Goal: Task Accomplishment & Management: Complete application form

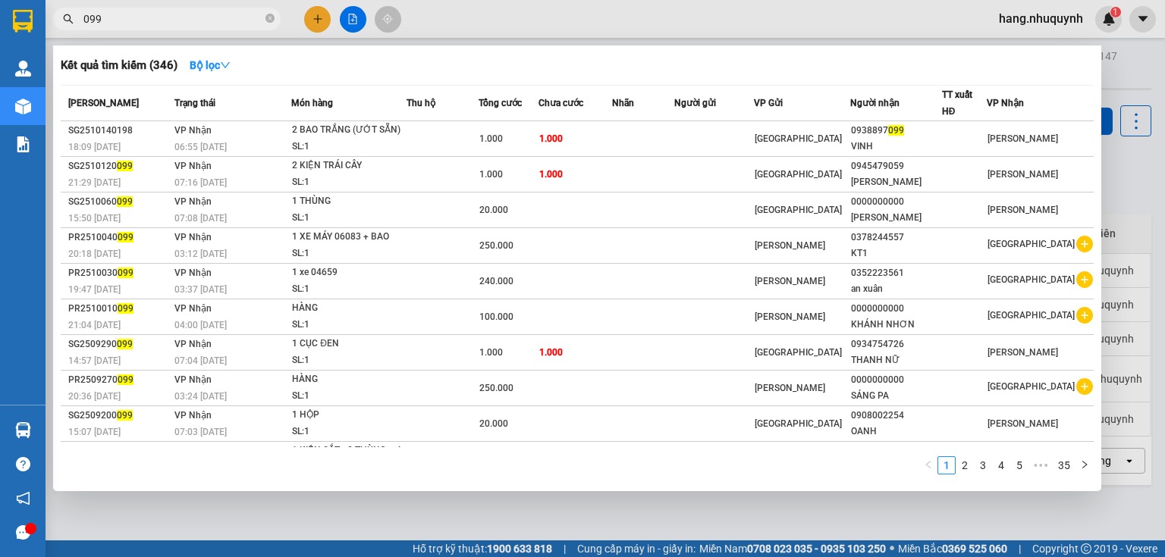
click at [190, 20] on input "099" at bounding box center [172, 19] width 179 height 17
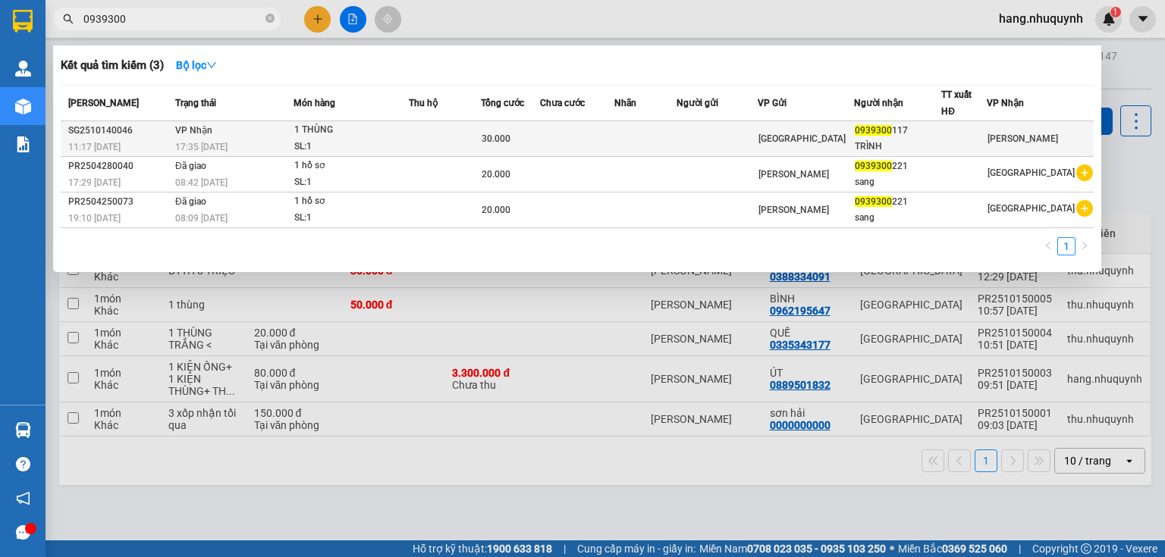
type input "0939300"
click at [189, 139] on div "17:35 [DATE]" at bounding box center [234, 147] width 118 height 17
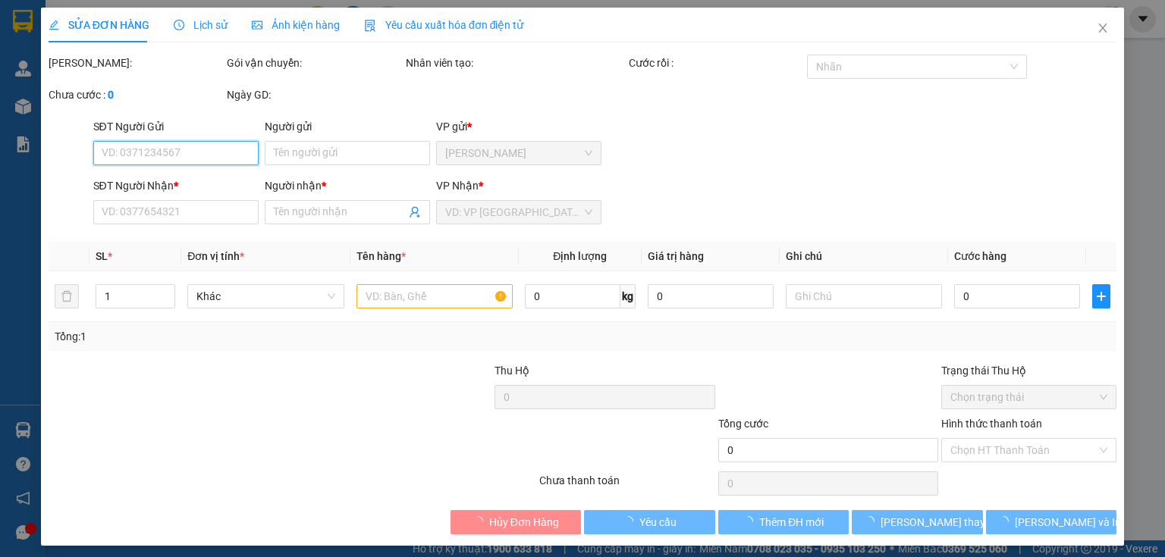
type input "0939300117"
type input "TRÌNH"
type input "30.000"
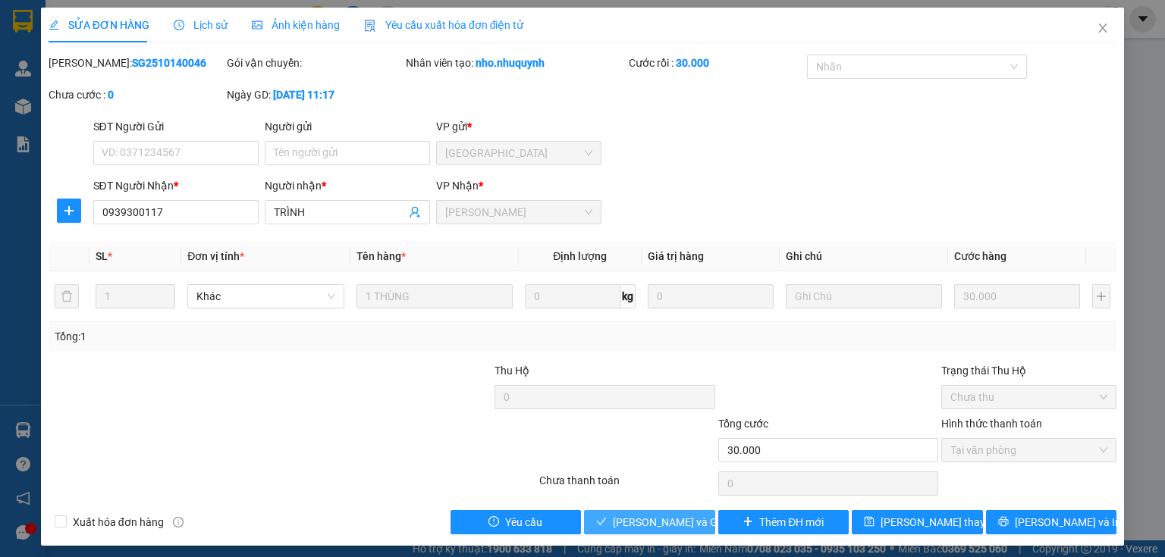
click at [654, 524] on span "[PERSON_NAME] và Giao hàng" at bounding box center [686, 522] width 146 height 17
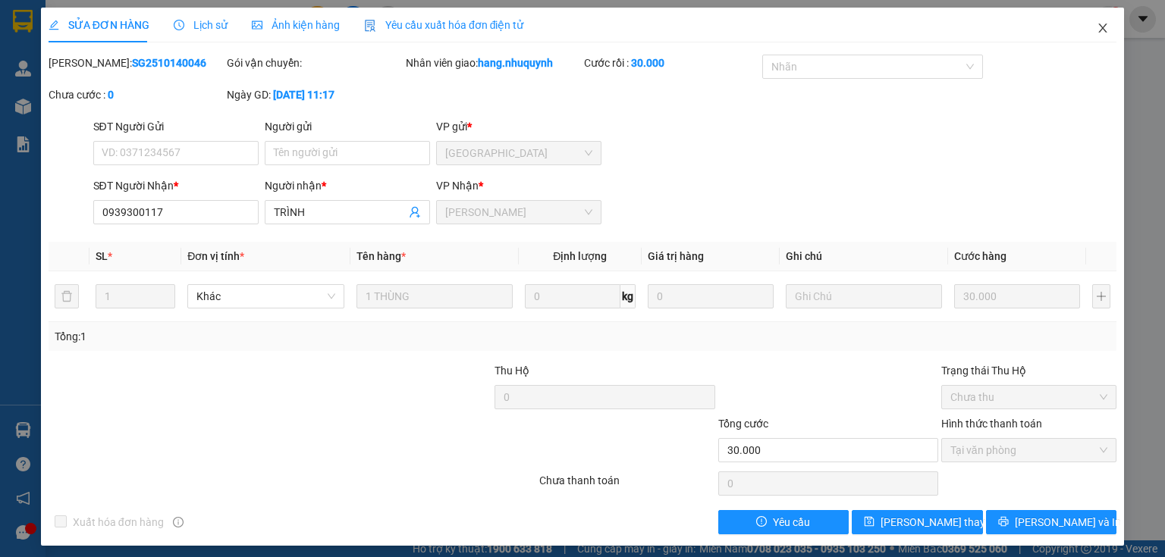
click at [1099, 27] on icon "close" at bounding box center [1103, 28] width 8 height 9
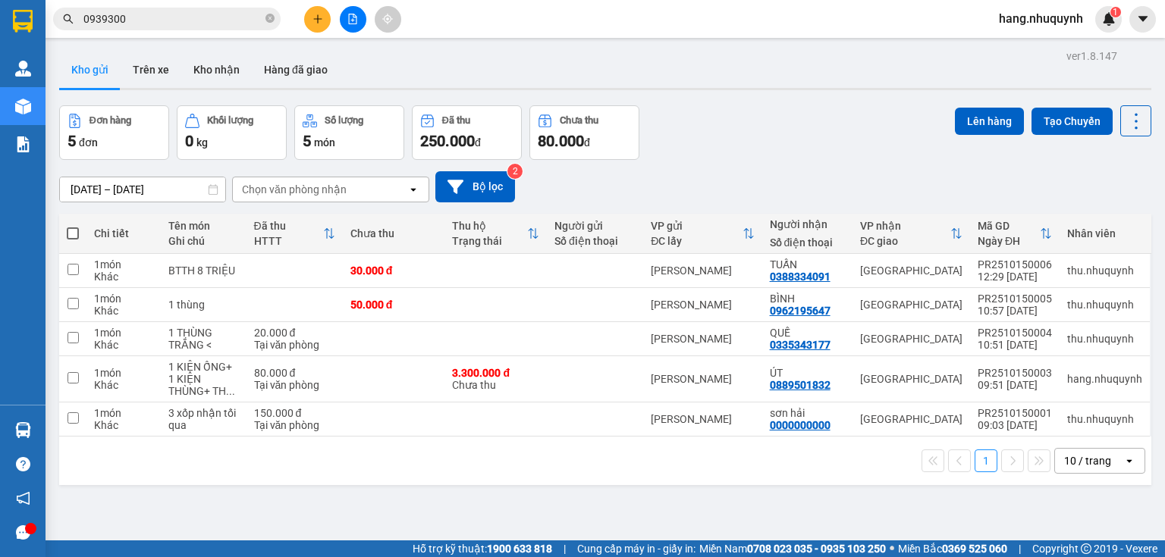
click at [318, 21] on icon "plus" at bounding box center [317, 18] width 1 height 8
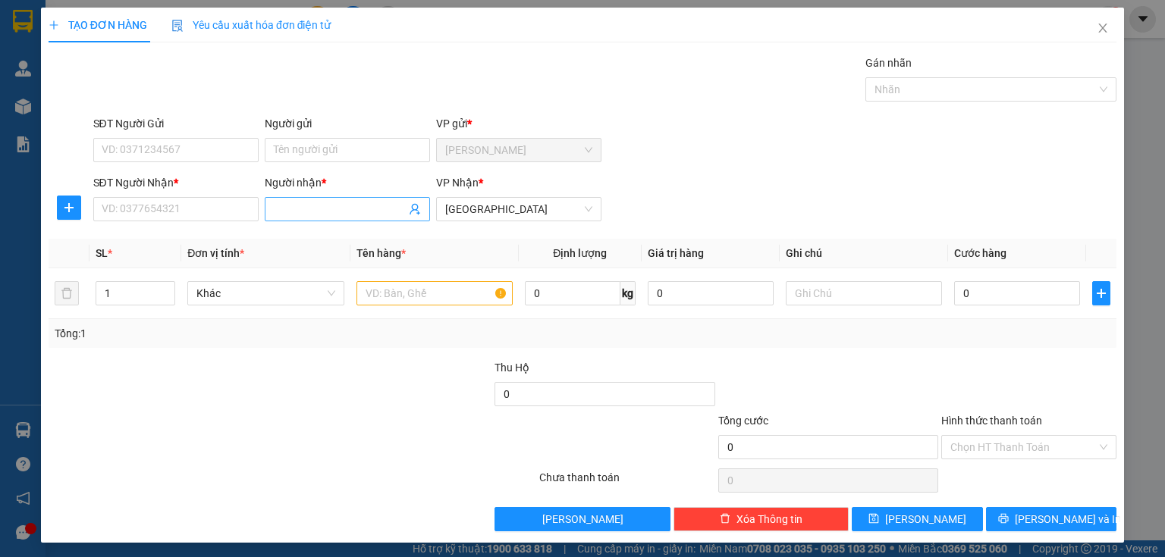
click at [328, 209] on input "Người nhận *" at bounding box center [340, 209] width 132 height 17
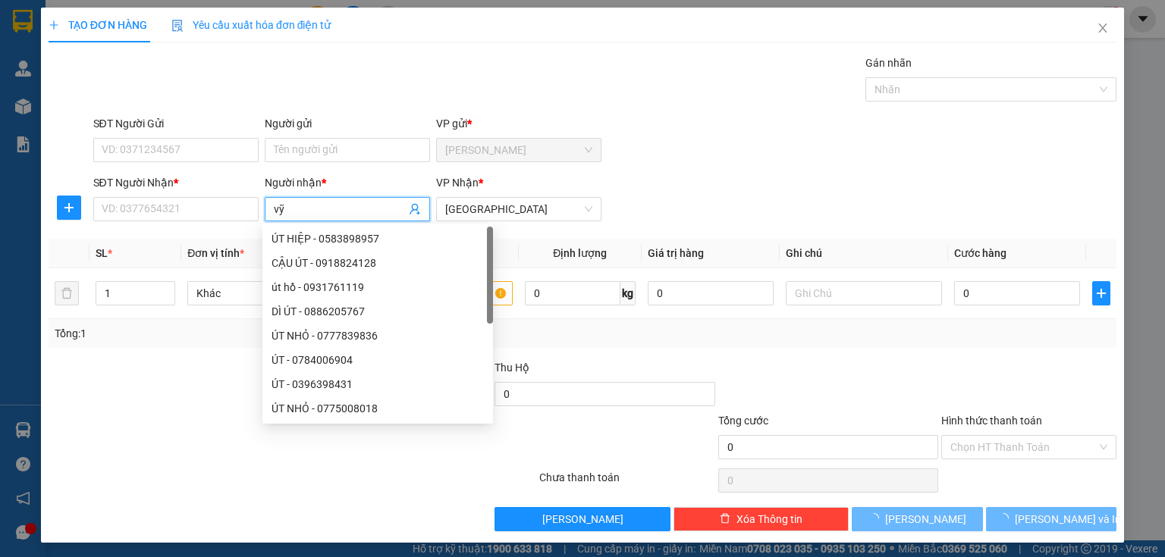
drag, startPoint x: 334, startPoint y: 206, endPoint x: 259, endPoint y: 209, distance: 74.4
click at [262, 209] on div "Người nhận * vỹ" at bounding box center [347, 200] width 171 height 53
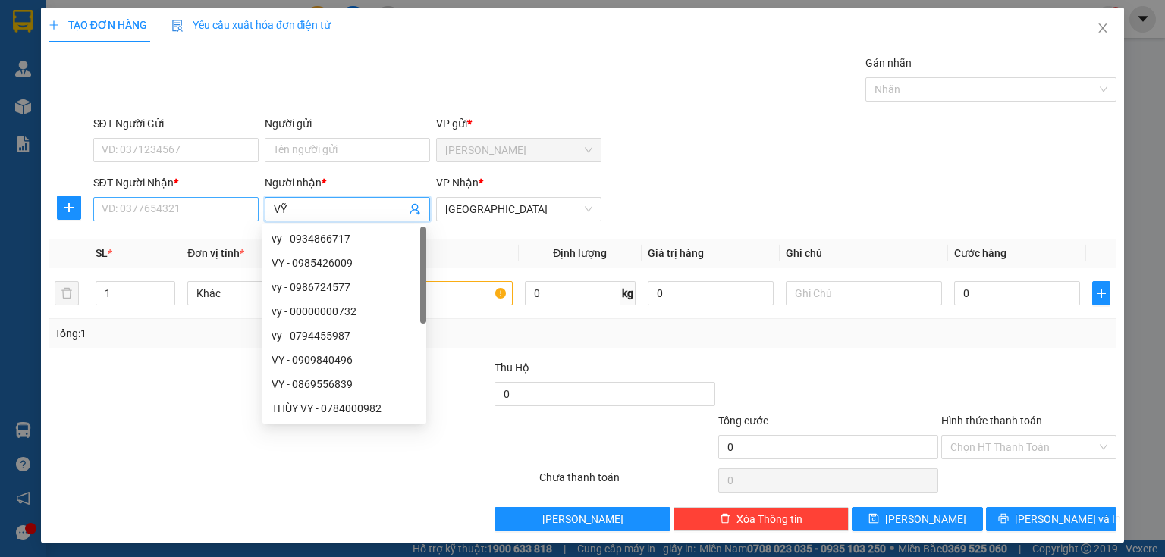
type input "VỸ"
click at [190, 206] on input "SĐT Người Nhận *" at bounding box center [175, 209] width 165 height 24
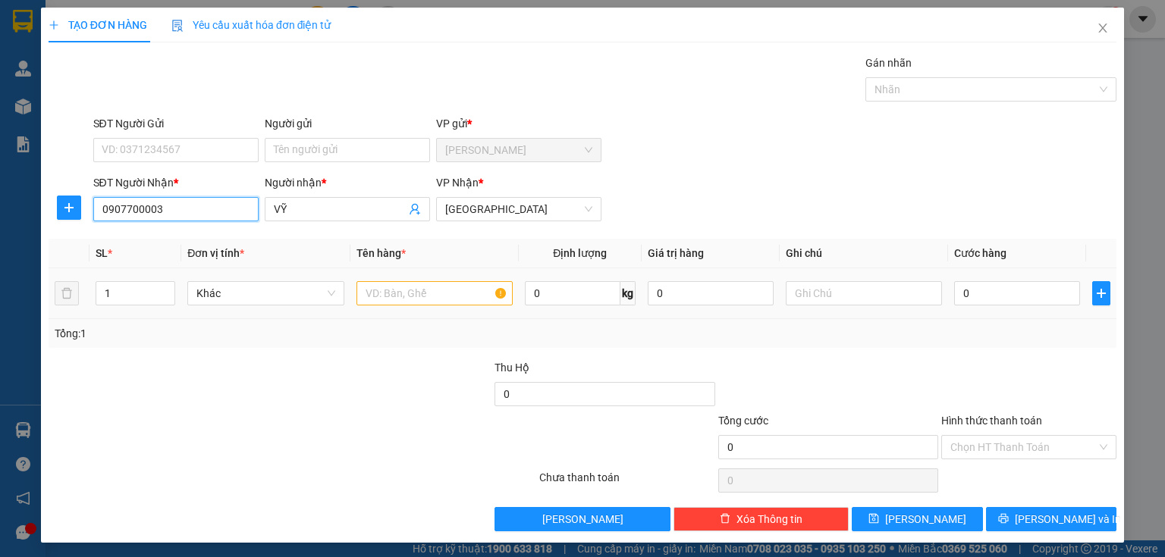
type input "0907700003"
click at [413, 296] on input "text" at bounding box center [434, 293] width 156 height 24
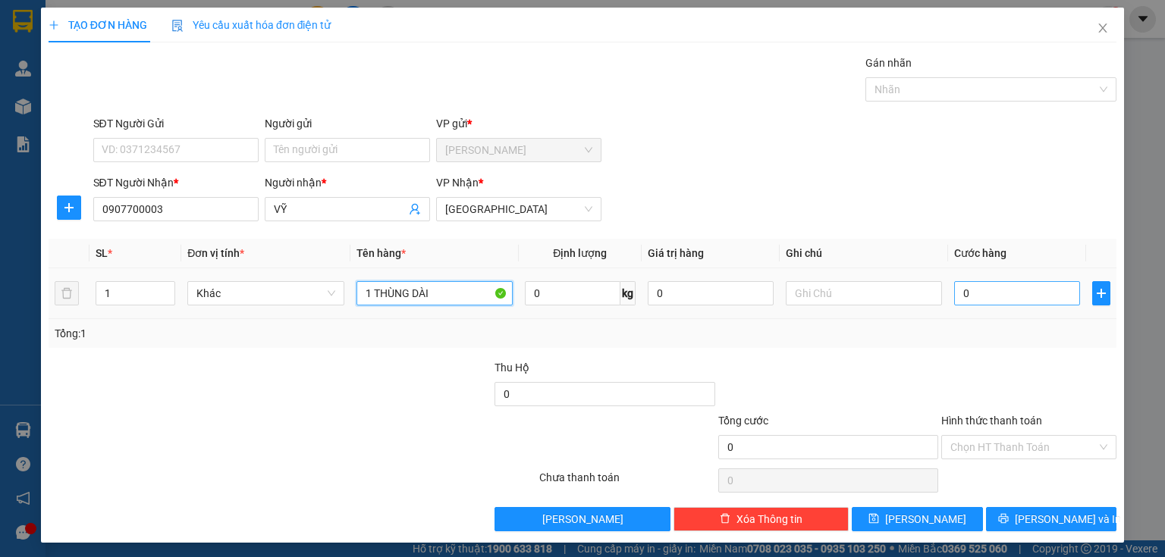
type input "1 THÙNG DÀI"
click at [1003, 303] on input "0" at bounding box center [1017, 293] width 126 height 24
type input "3"
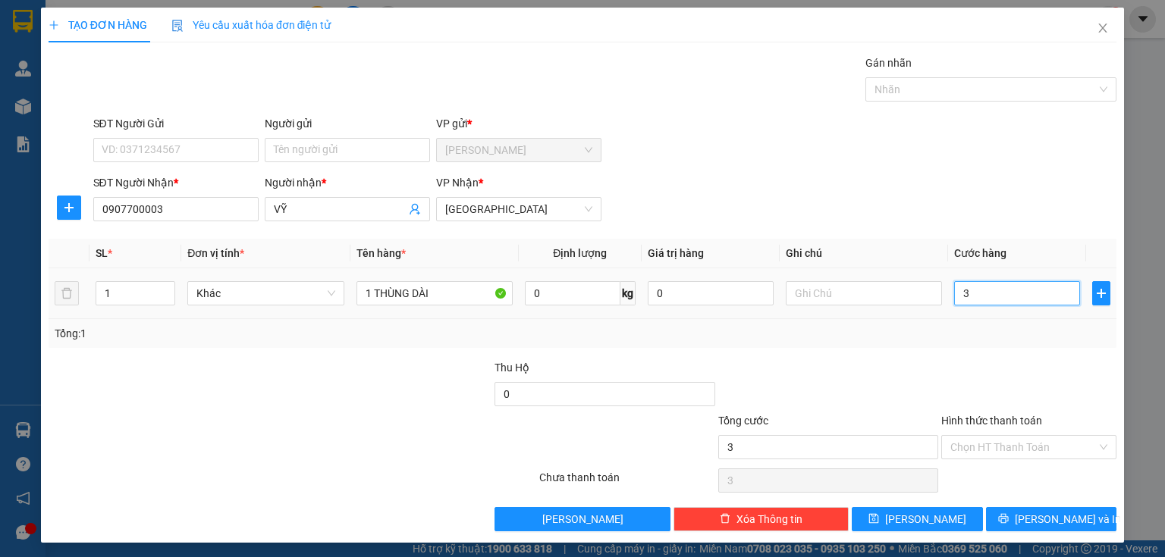
type input "30"
type input "300"
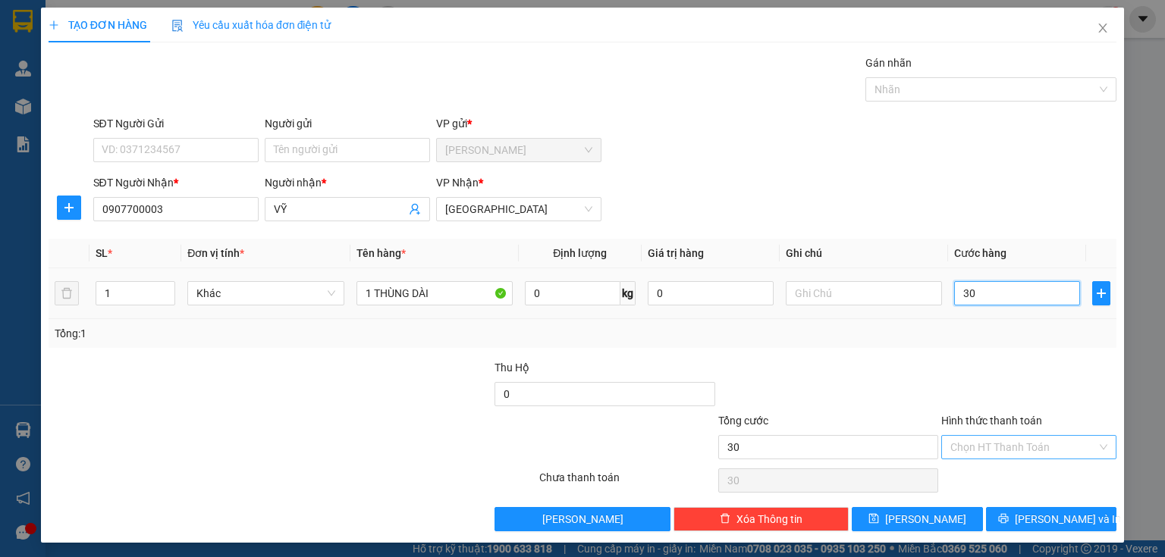
type input "300"
type input "3.000"
type input "30.000"
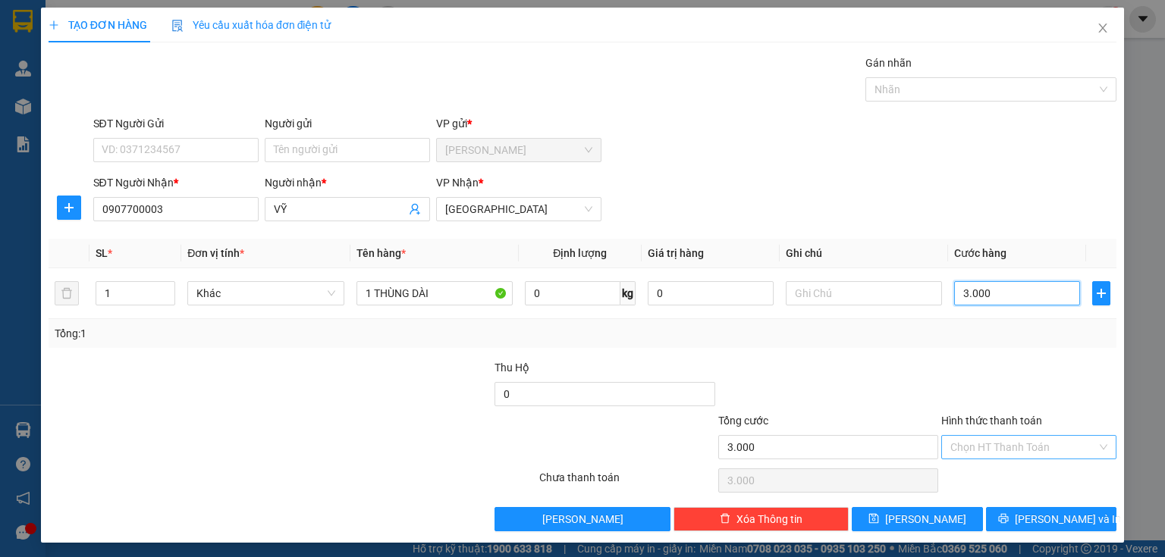
type input "30.000"
click at [991, 437] on input "Hình thức thanh toán" at bounding box center [1023, 447] width 146 height 23
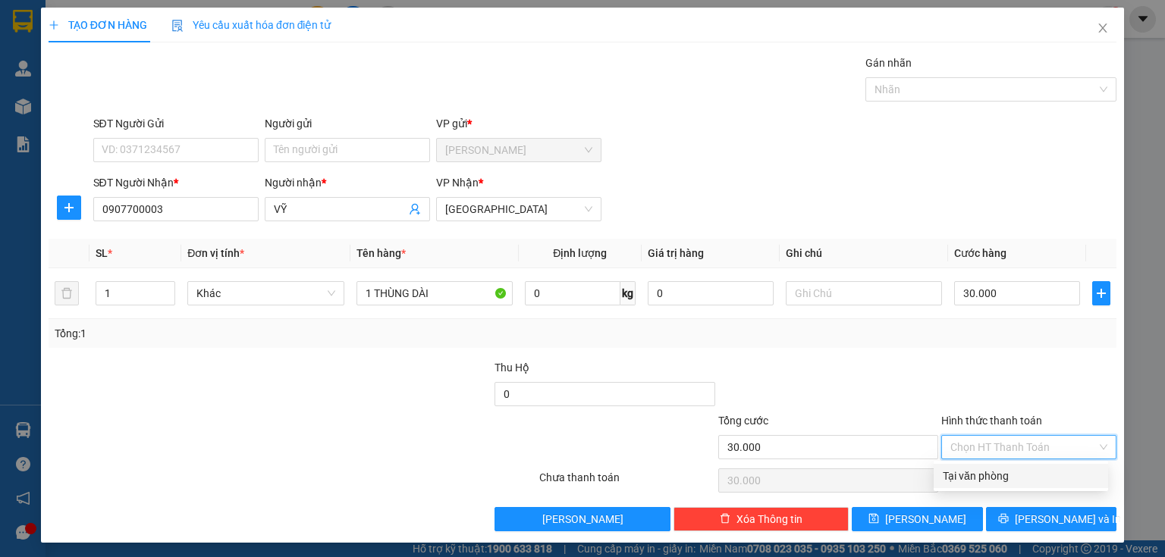
drag, startPoint x: 984, startPoint y: 470, endPoint x: 997, endPoint y: 498, distance: 30.2
click at [984, 474] on div "Tại văn phòng" at bounding box center [1021, 476] width 156 height 17
type input "0"
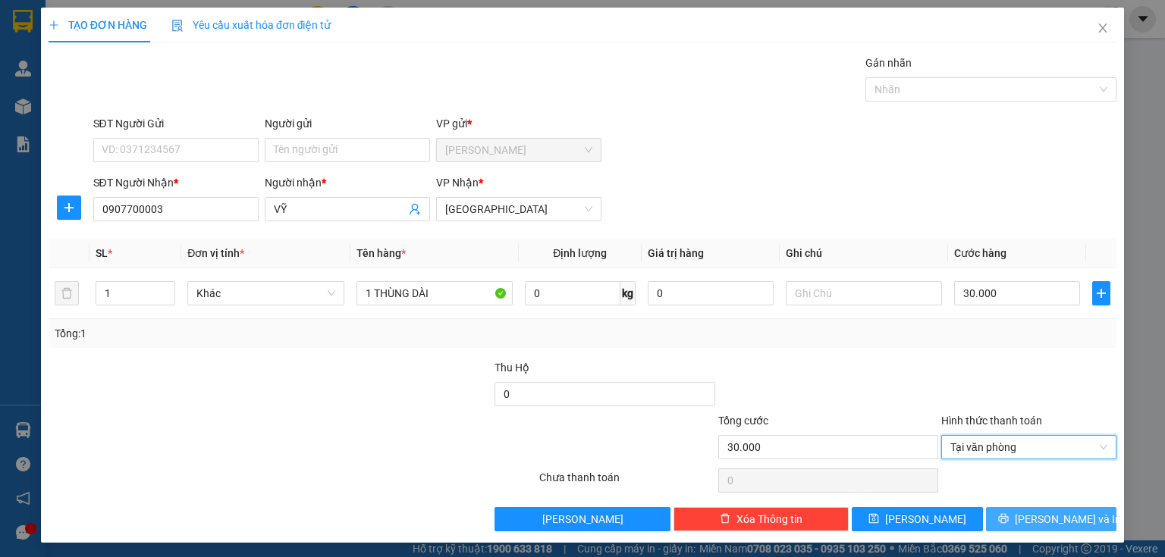
click at [1028, 515] on button "[PERSON_NAME] và In" at bounding box center [1051, 519] width 131 height 24
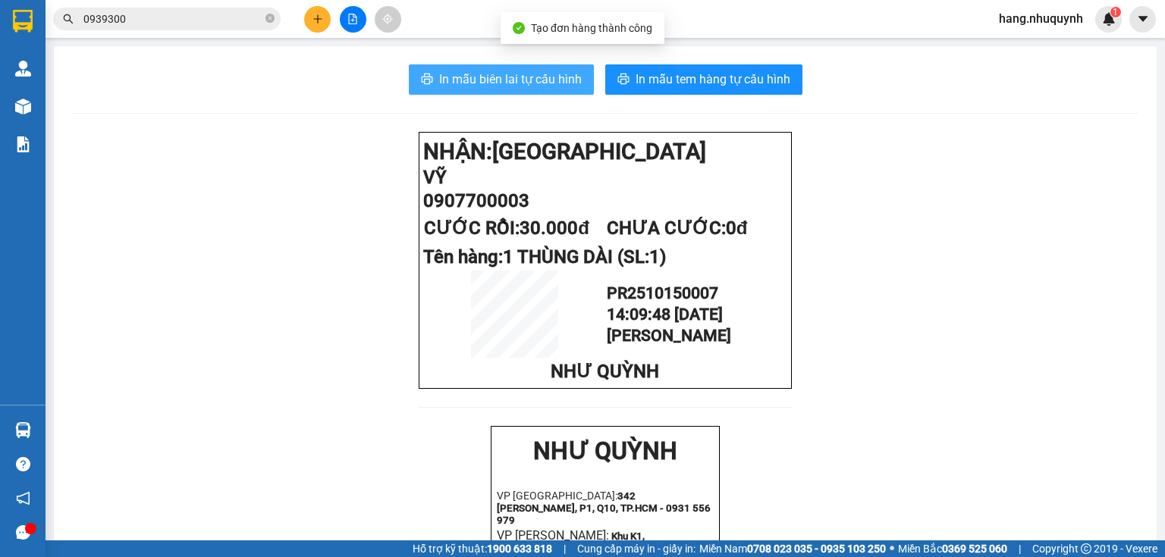
click at [531, 83] on span "In mẫu biên lai tự cấu hình" at bounding box center [510, 79] width 143 height 19
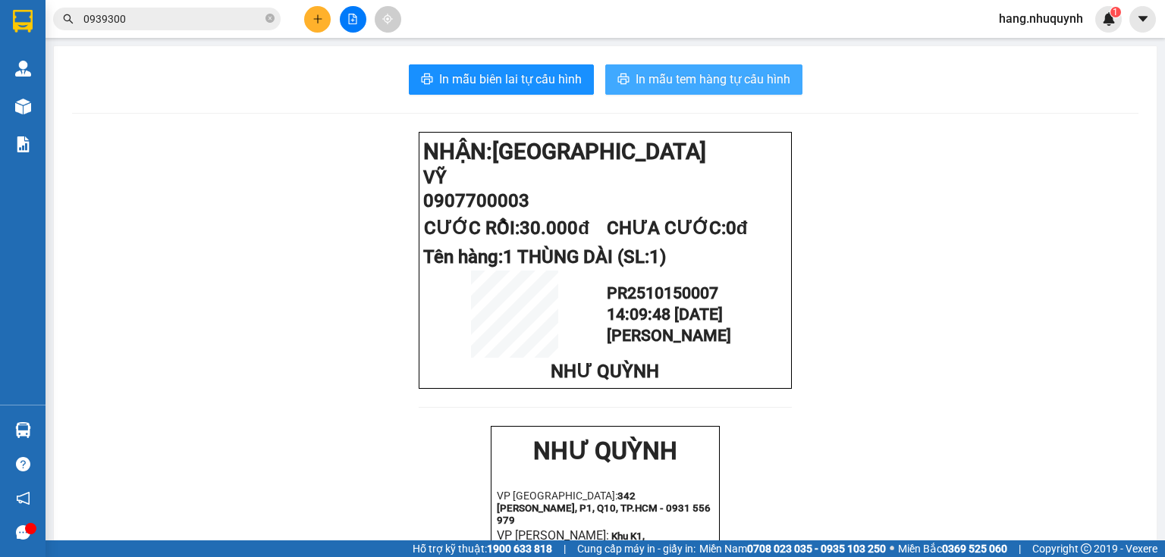
click at [733, 70] on span "In mẫu tem hàng tự cấu hình" at bounding box center [713, 79] width 155 height 19
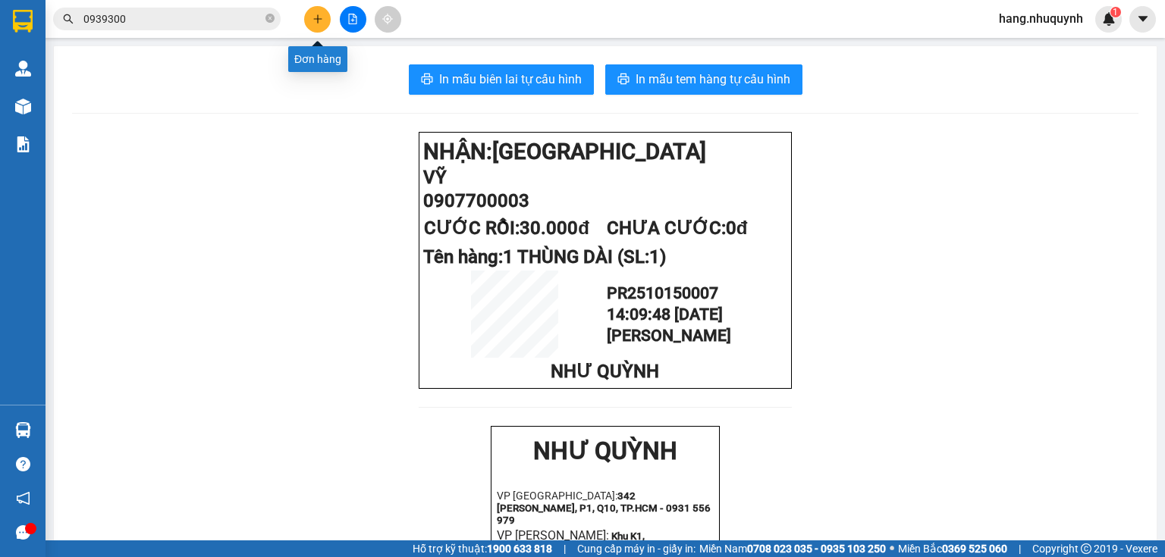
click at [318, 17] on icon "plus" at bounding box center [317, 18] width 1 height 8
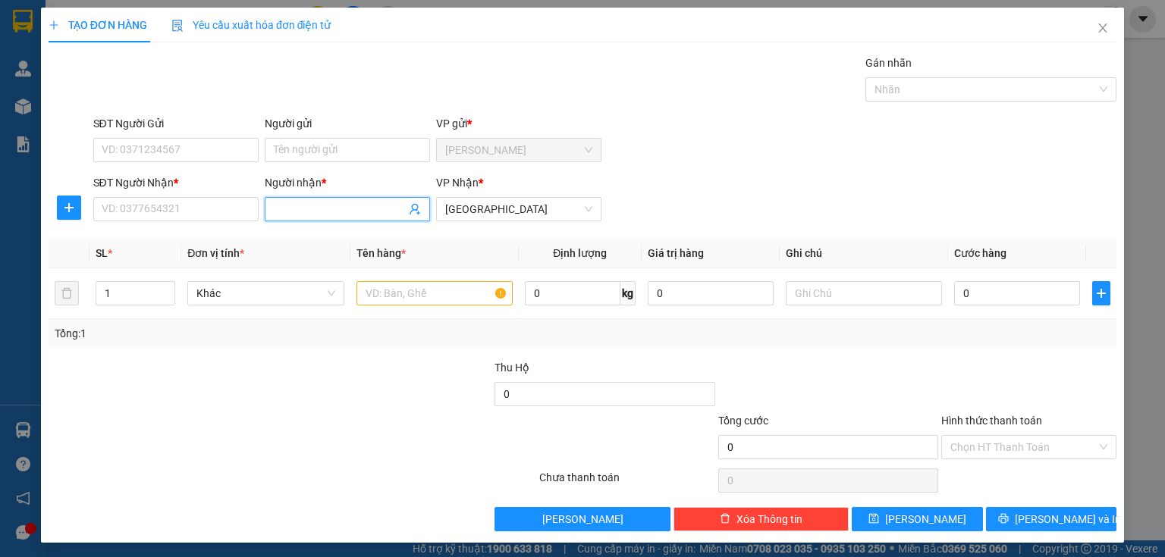
click at [301, 208] on input "Người nhận *" at bounding box center [340, 209] width 132 height 17
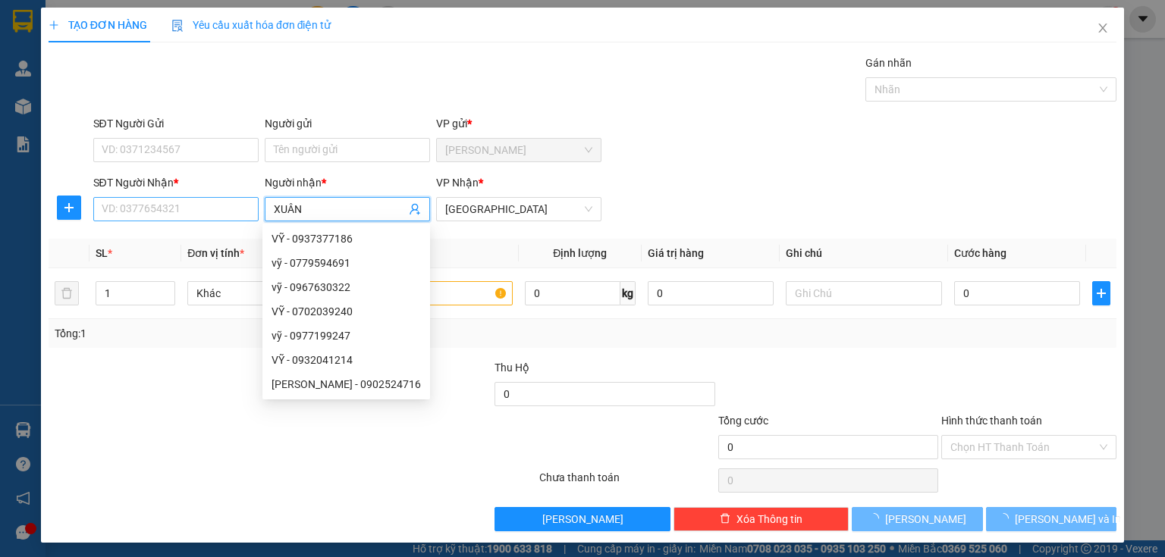
type input "XUÂN"
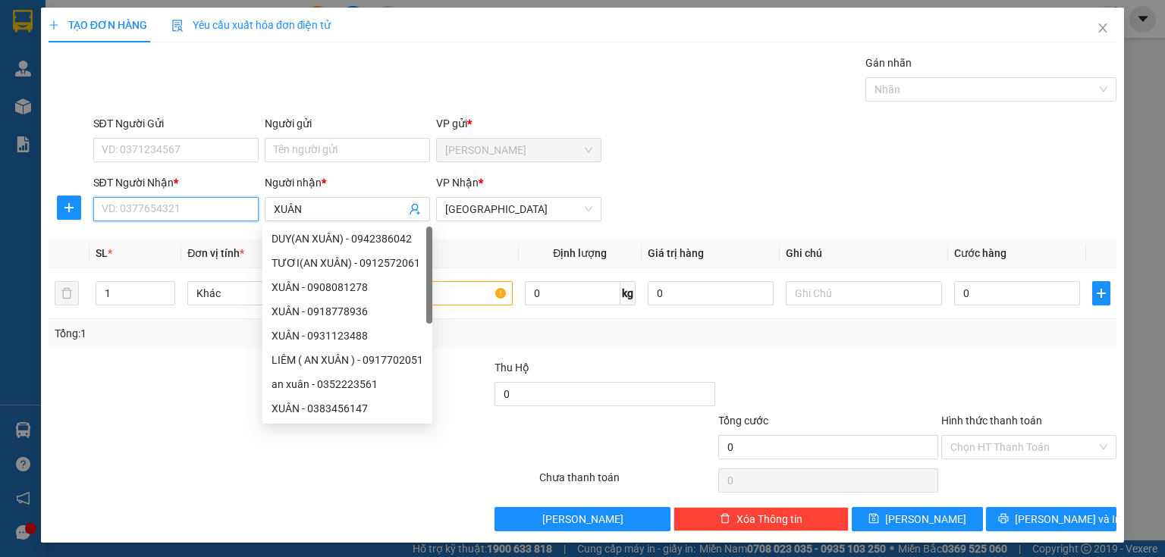
click at [207, 215] on input "SĐT Người Nhận *" at bounding box center [175, 209] width 165 height 24
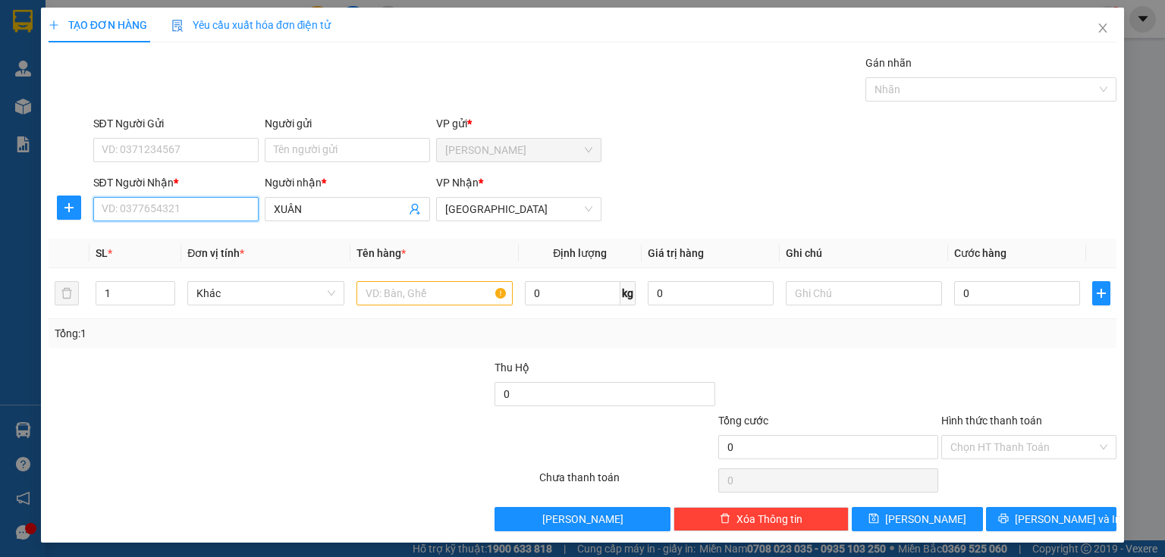
click at [119, 203] on input "SĐT Người Nhận *" at bounding box center [175, 209] width 165 height 24
click at [130, 209] on input "0798335349" at bounding box center [175, 209] width 165 height 24
type input "0798335349"
click at [403, 297] on input "text" at bounding box center [434, 293] width 156 height 24
click at [146, 213] on input "0798335349" at bounding box center [175, 209] width 165 height 24
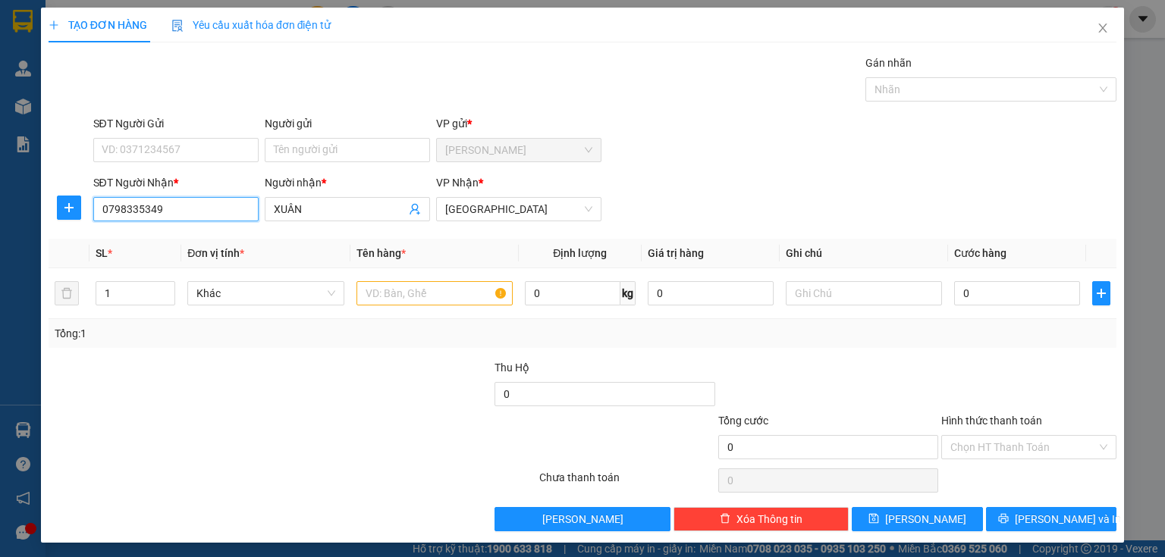
click at [146, 213] on input "0798335349" at bounding box center [175, 209] width 165 height 24
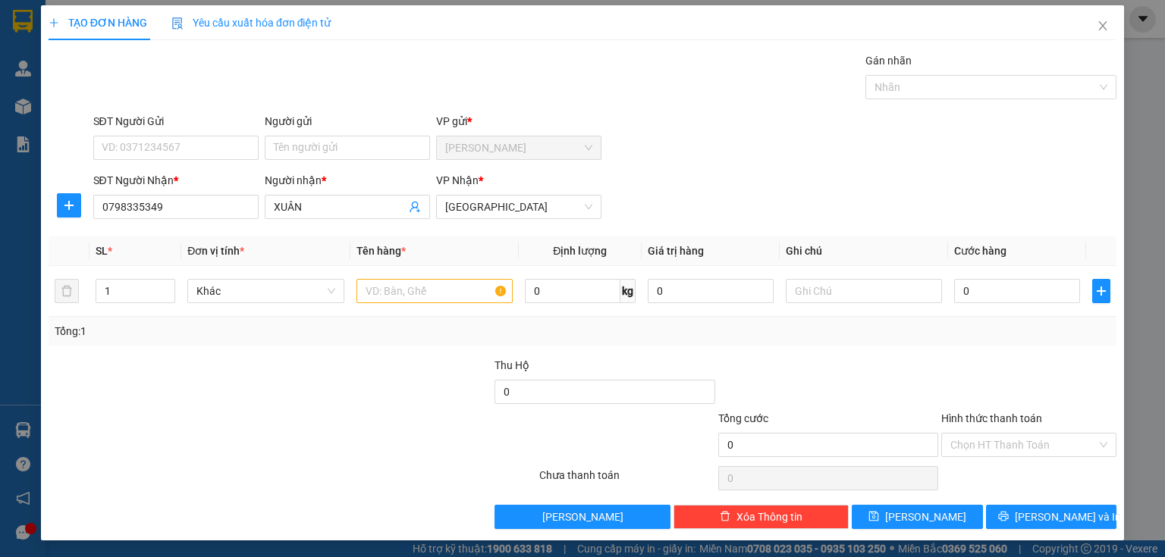
click at [155, 404] on div at bounding box center [158, 383] width 223 height 53
click at [432, 289] on input "text" at bounding box center [434, 291] width 156 height 24
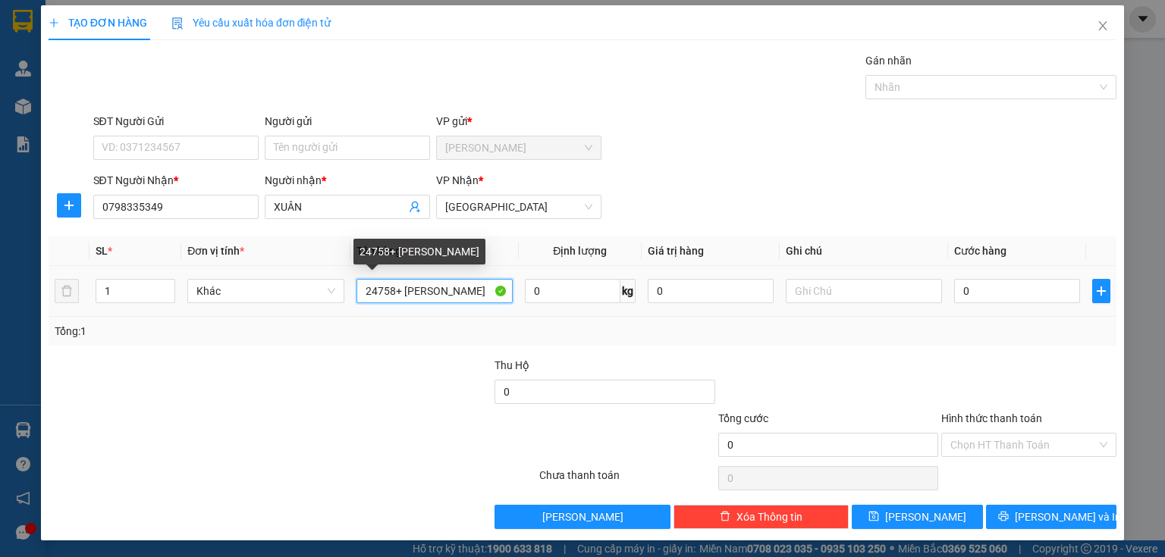
click at [361, 288] on input "24758+ [PERSON_NAME]" at bounding box center [434, 291] width 156 height 24
drag, startPoint x: 388, startPoint y: 292, endPoint x: 403, endPoint y: 295, distance: 15.5
click at [403, 295] on input "1 XE 24758+ [PERSON_NAME]" at bounding box center [434, 291] width 156 height 24
click at [385, 291] on input "1 XE 258+ BAO" at bounding box center [434, 291] width 156 height 24
click at [395, 287] on input "1 XE 4258+ BAO" at bounding box center [434, 291] width 156 height 24
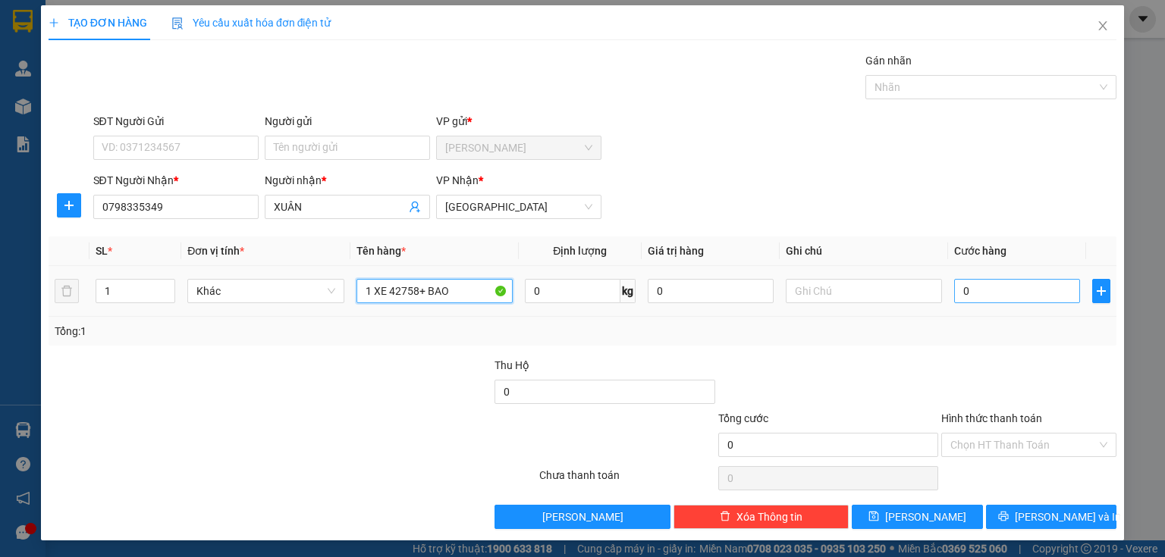
type input "1 XE 42758+ BAO"
click at [999, 290] on input "0" at bounding box center [1017, 291] width 126 height 24
type input "3"
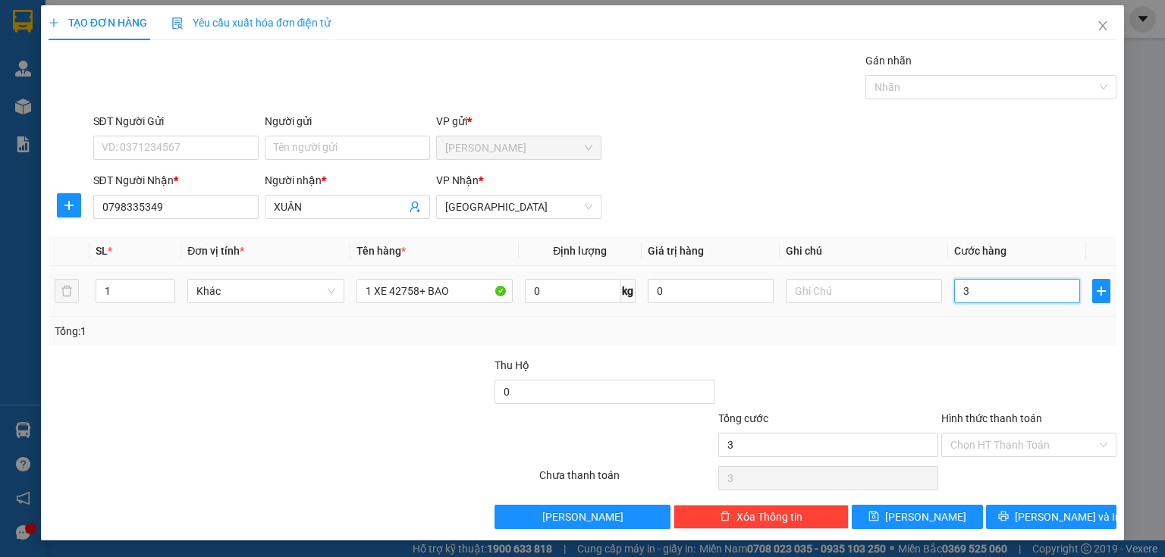
type input "35"
type input "350"
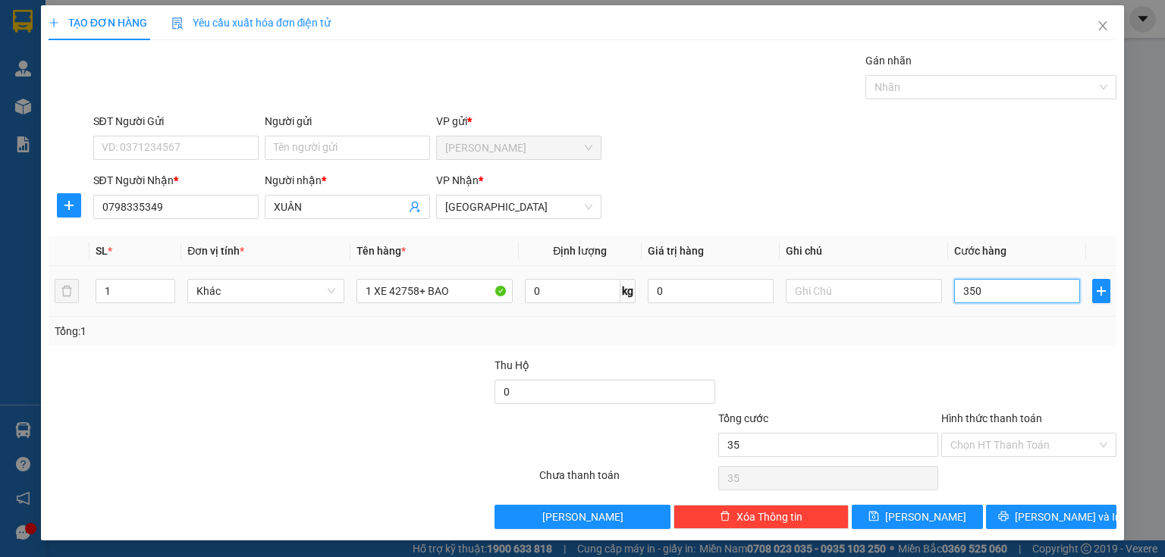
type input "350"
type input "3.500"
type input "35.000"
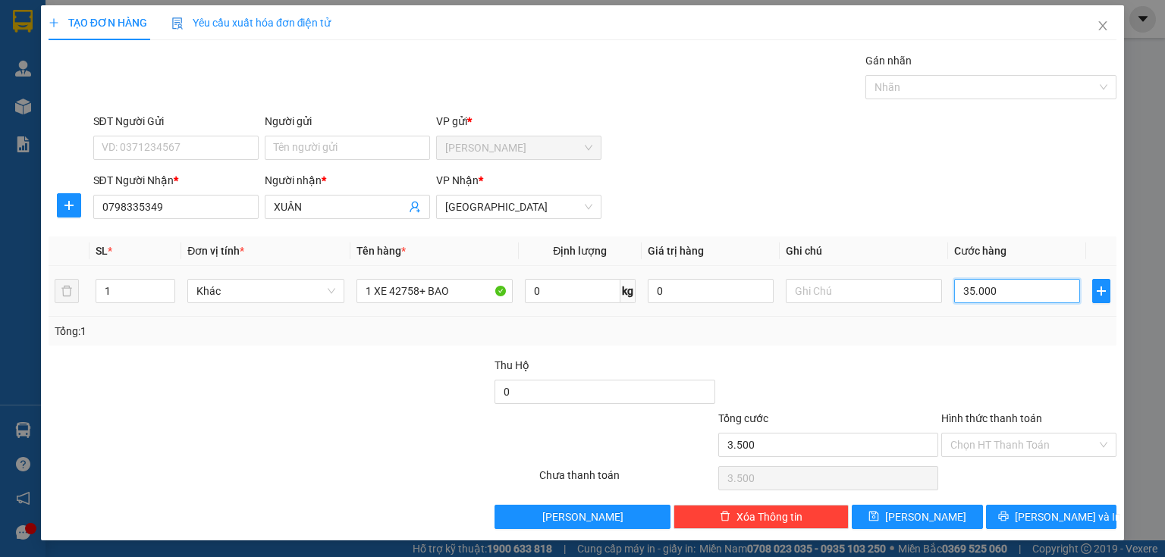
type input "35.000"
type input "350.000"
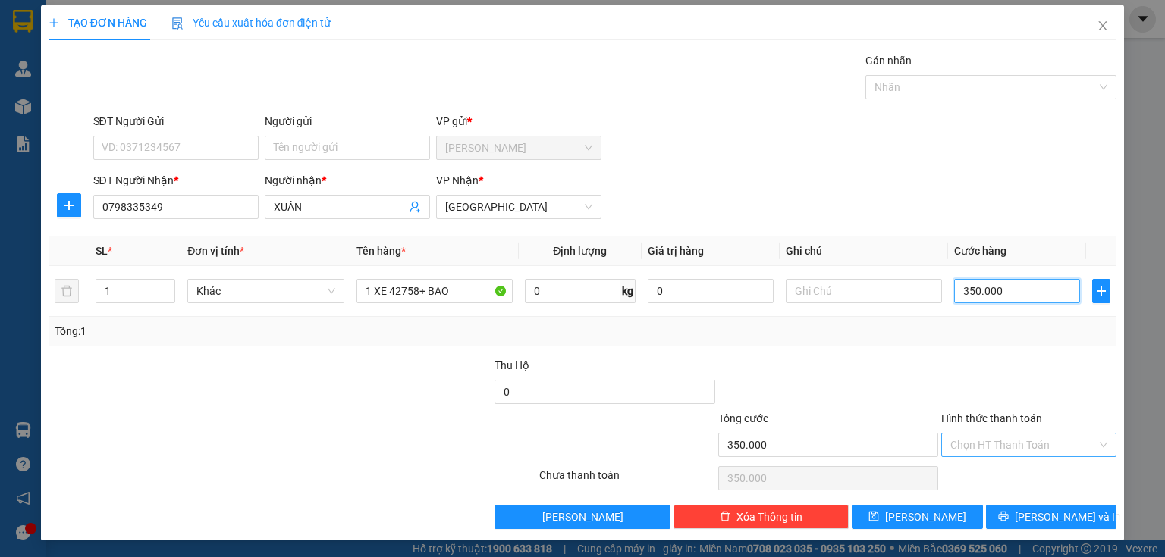
type input "350.000"
click at [1017, 440] on input "Hình thức thanh toán" at bounding box center [1023, 445] width 146 height 23
click at [999, 476] on div "Tại văn phòng" at bounding box center [1021, 474] width 156 height 17
type input "0"
click at [1022, 505] on button "[PERSON_NAME] và In" at bounding box center [1051, 517] width 131 height 24
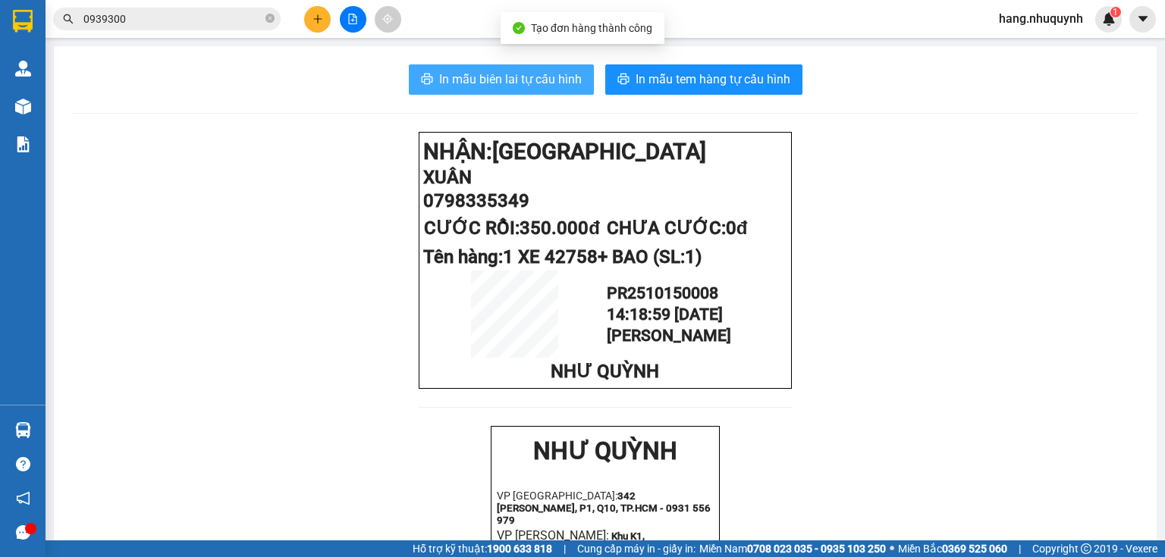
click at [520, 77] on span "In mẫu biên lai tự cấu hình" at bounding box center [510, 79] width 143 height 19
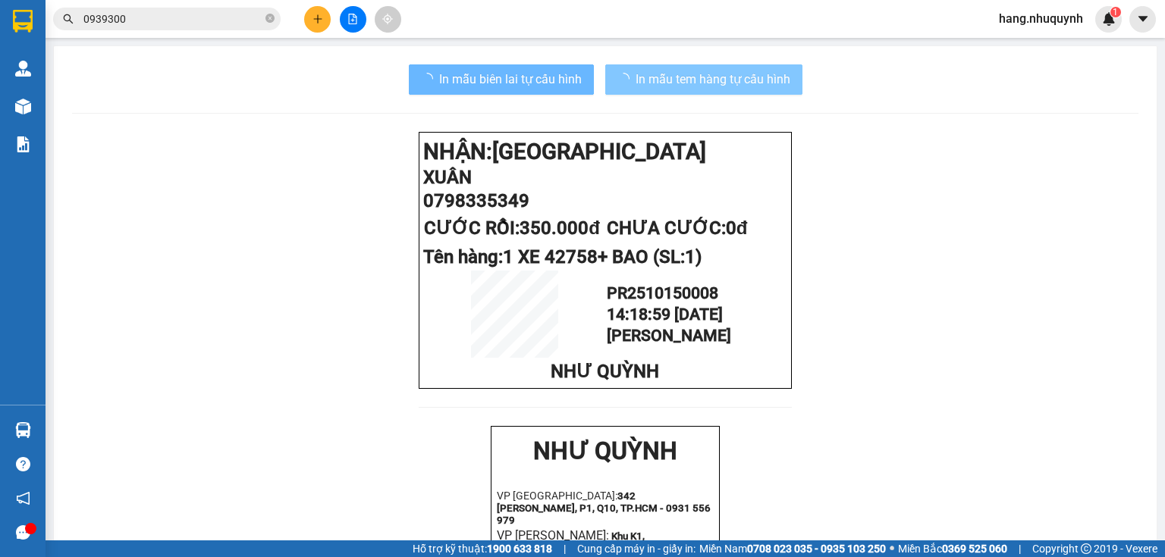
click at [700, 82] on span "In mẫu tem hàng tự cấu hình" at bounding box center [713, 79] width 155 height 19
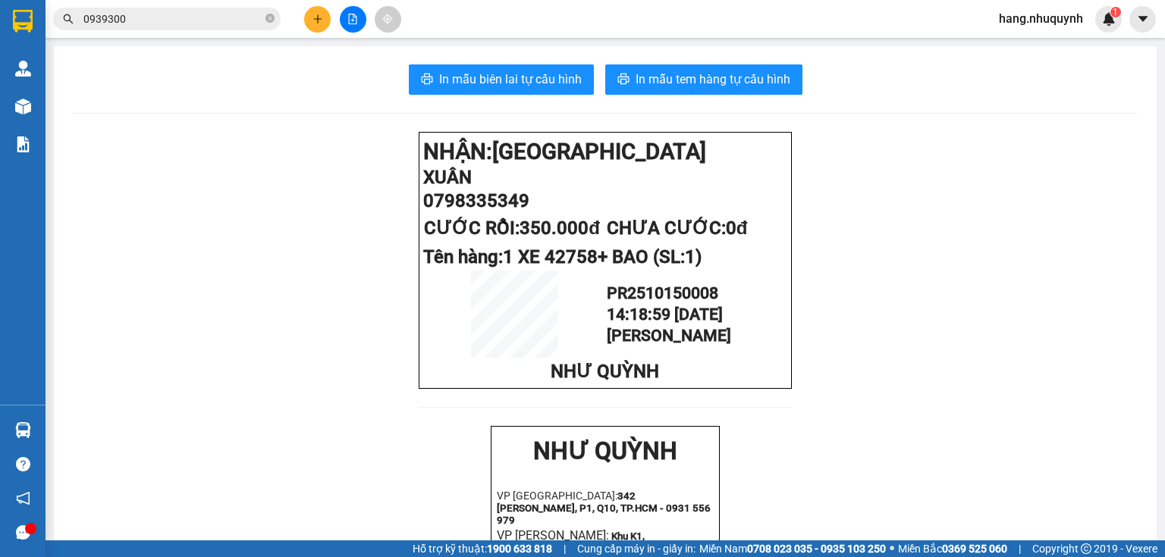
click at [1032, 12] on span "hang.nhuquynh" at bounding box center [1041, 18] width 108 height 19
drag, startPoint x: 1028, startPoint y: 49, endPoint x: 981, endPoint y: 46, distance: 47.9
click at [1028, 48] on span "Đăng xuất" at bounding box center [1047, 47] width 77 height 17
